Goal: Transaction & Acquisition: Obtain resource

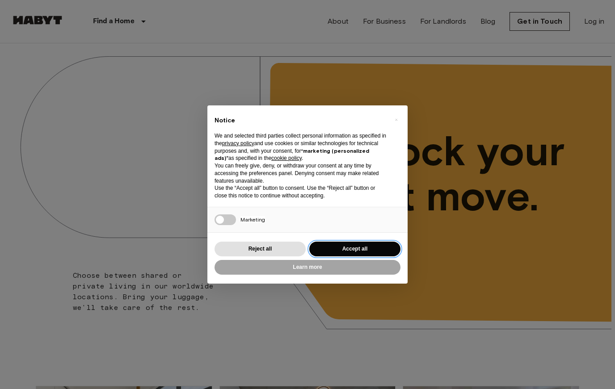
click at [372, 247] on button "Accept all" at bounding box center [354, 249] width 91 height 15
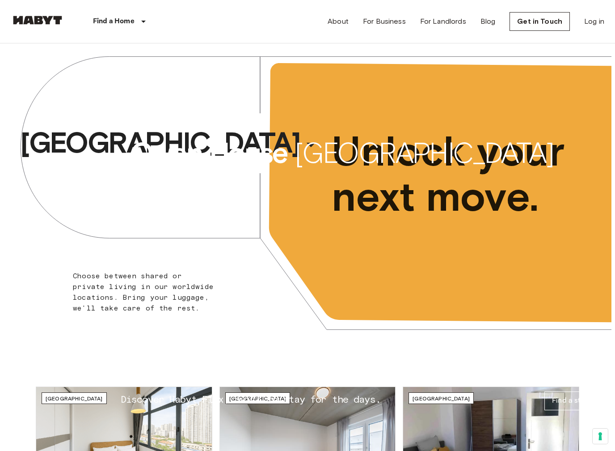
click at [195, 144] on span "[GEOGRAPHIC_DATA]" at bounding box center [160, 143] width 280 height 36
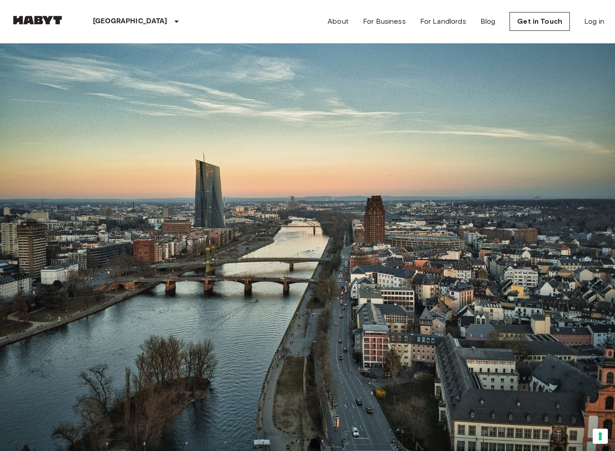
click at [109, 66] on icon "tune" at bounding box center [103, 60] width 11 height 11
click at [127, 66] on icon "tune" at bounding box center [121, 60] width 11 height 11
type input "****"
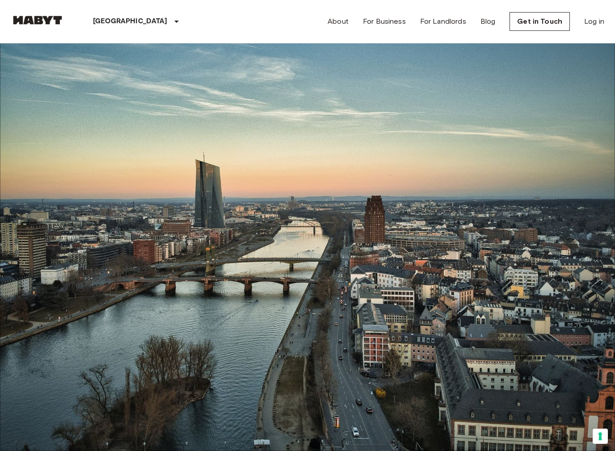
type input "****"
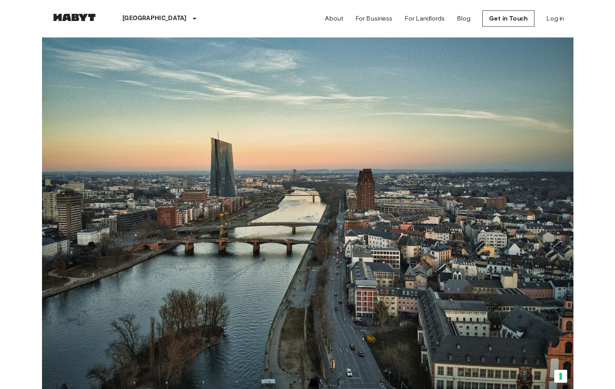
scroll to position [1052, 0]
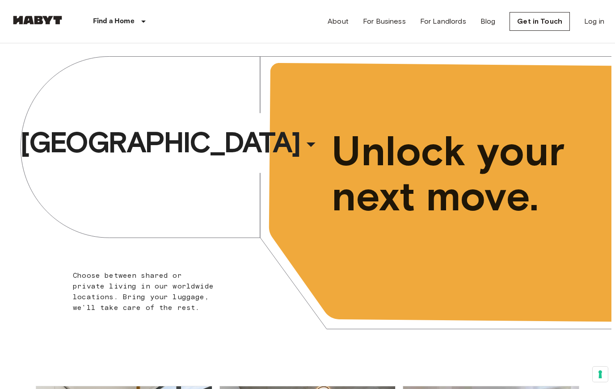
scroll to position [21, 0]
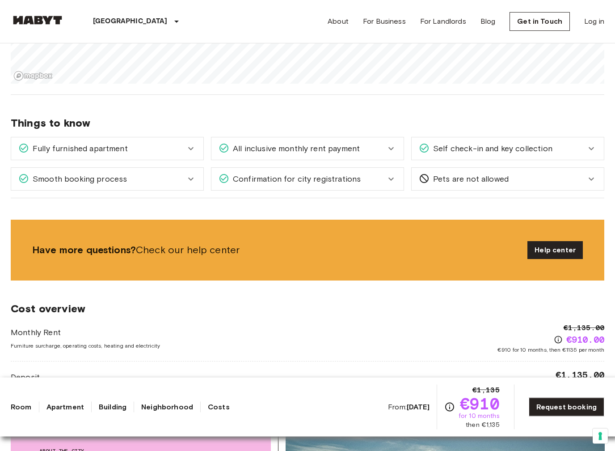
scroll to position [689, 0]
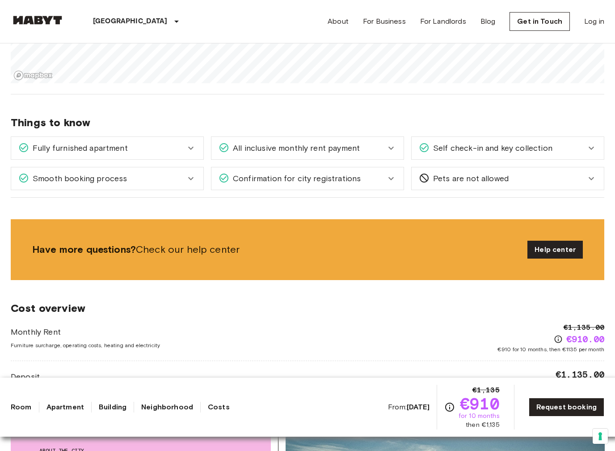
click at [342, 173] on span "Confirmation for city registrations" at bounding box center [294, 179] width 131 height 12
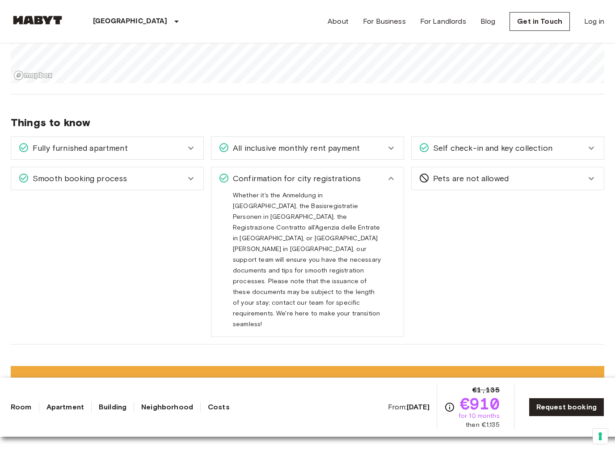
click at [590, 177] on div "Pets are not allowed" at bounding box center [508, 178] width 192 height 22
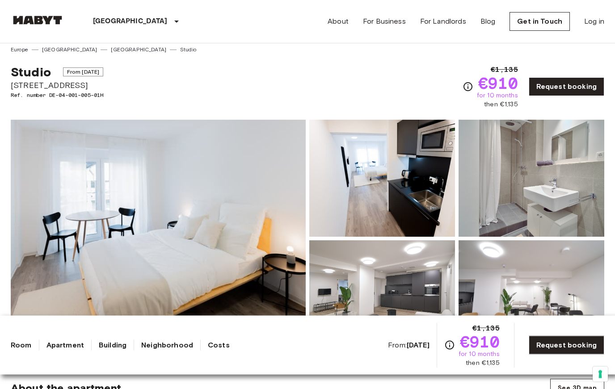
scroll to position [0, 0]
